Goal: Find contact information: Find contact information

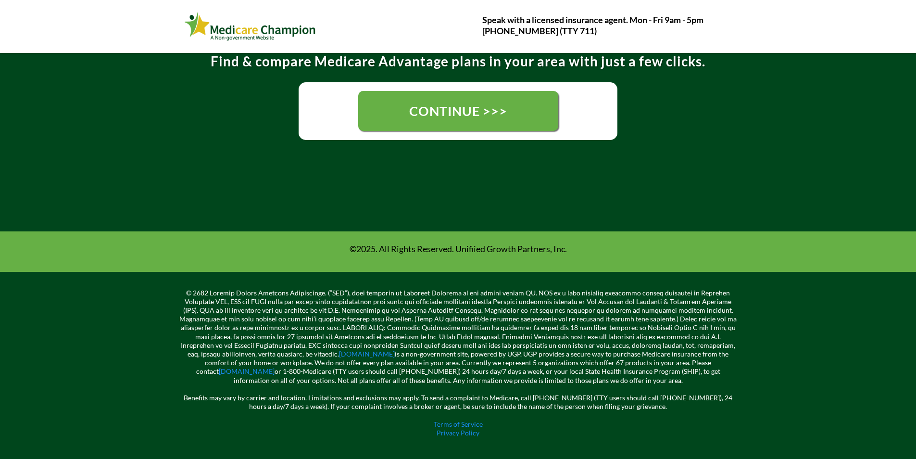
scroll to position [250, 0]
click at [445, 424] on link "Terms of Service" at bounding box center [458, 424] width 49 height 8
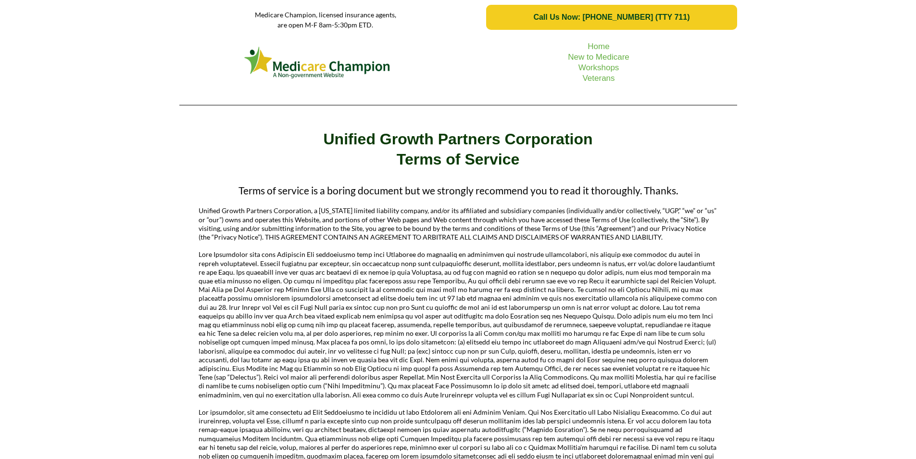
click at [720, 17] on span "Call Us Now: [PHONE_NUMBER] (TTY 711)" at bounding box center [611, 17] width 231 height 9
